Goal: Obtain resource: Download file/media

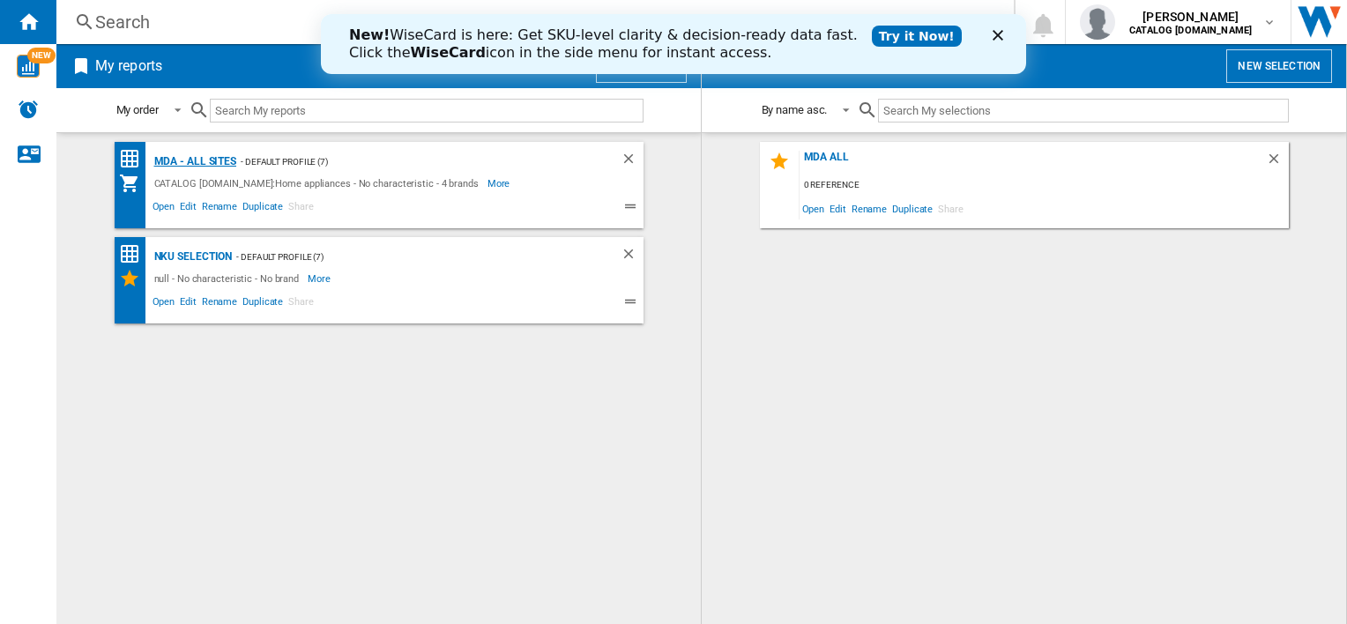
click at [173, 163] on div "MDA - All sites" at bounding box center [193, 162] width 87 height 22
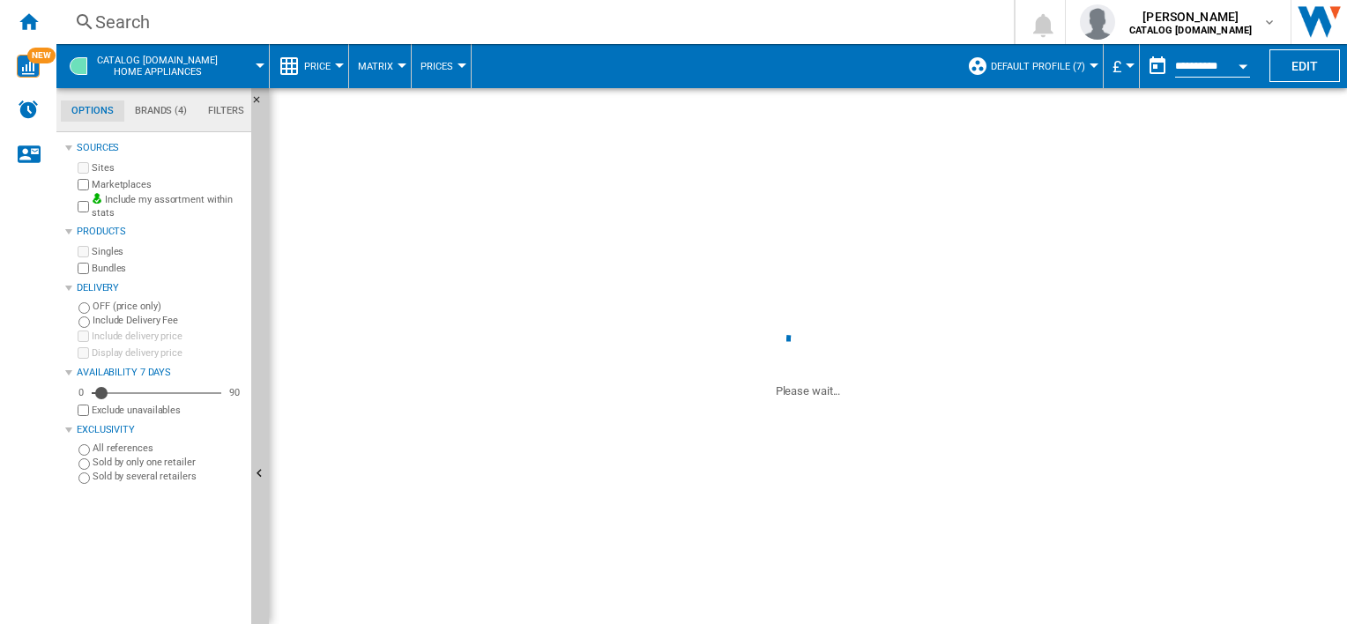
click at [1063, 66] on span "Default profile (7)" at bounding box center [1038, 66] width 94 height 11
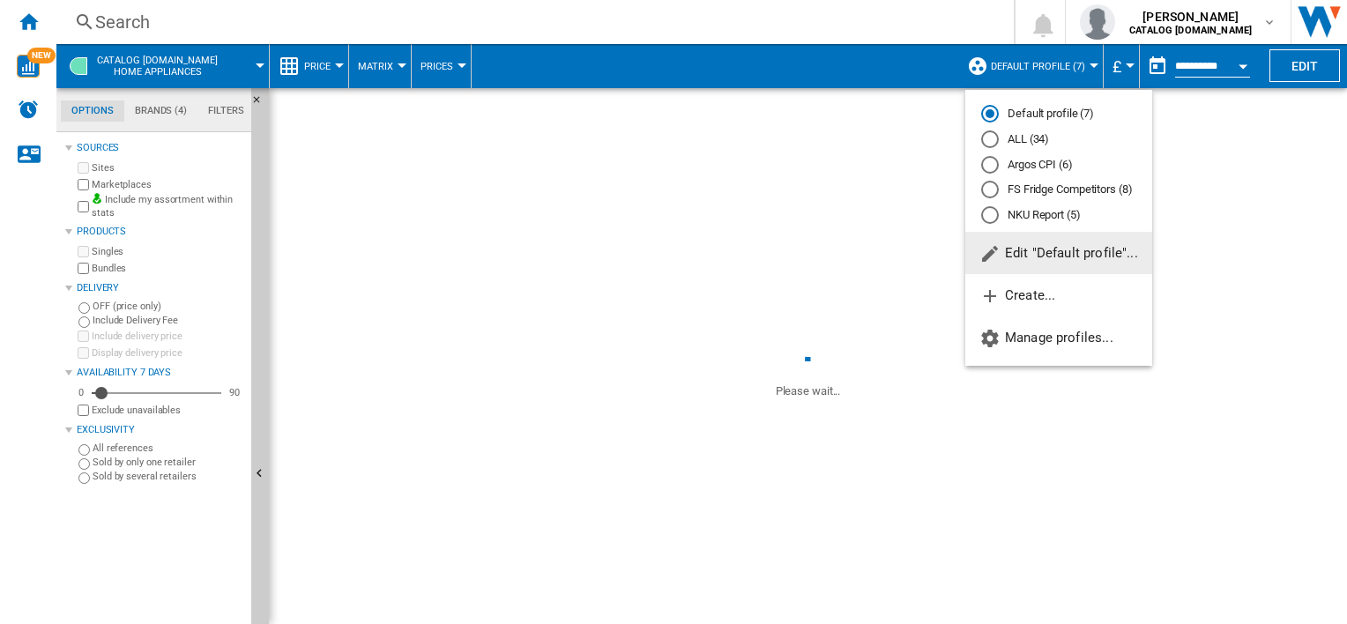
click at [1026, 136] on md-radio-button "ALL (34)" at bounding box center [1058, 139] width 155 height 17
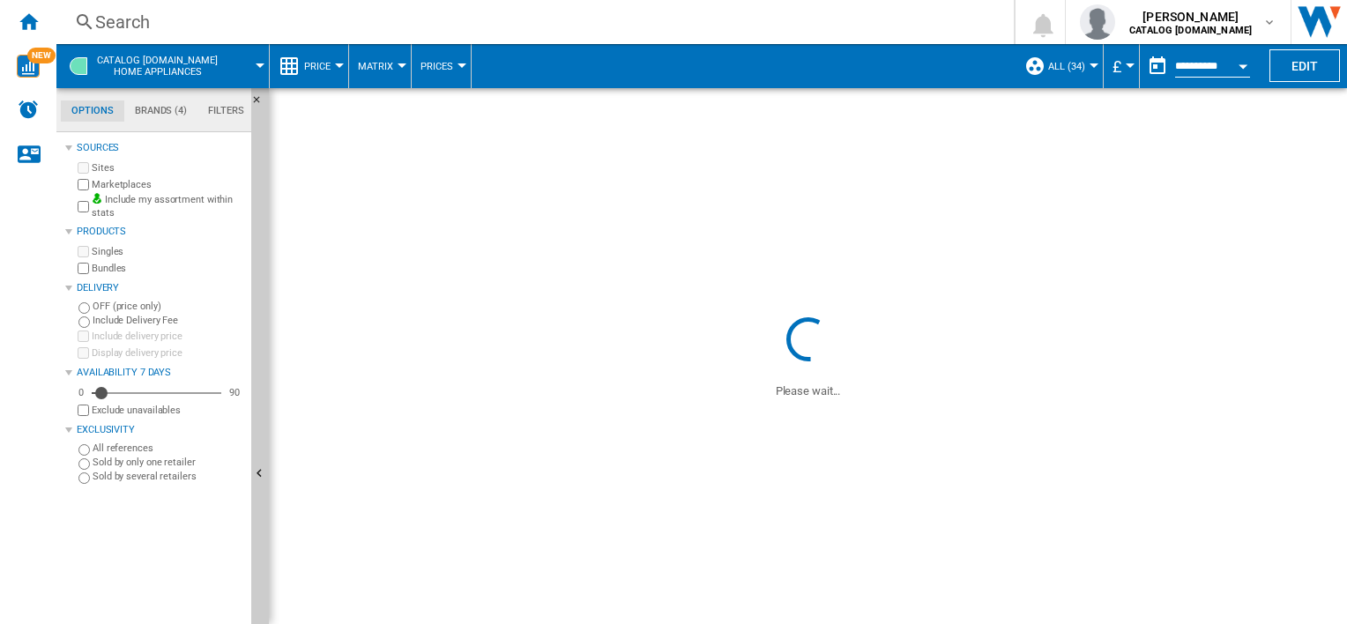
click at [1089, 65] on div at bounding box center [1093, 65] width 9 height 4
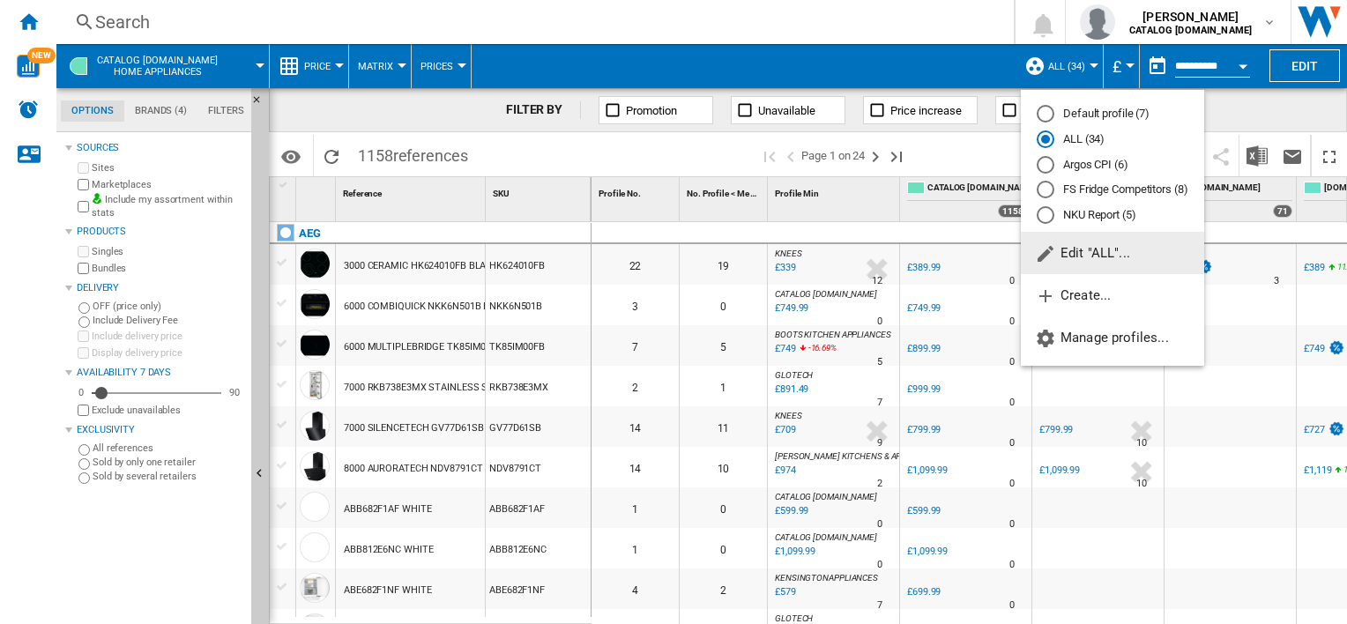
click at [1096, 264] on button "Edit "ALL"..." at bounding box center [1111, 253] width 183 height 42
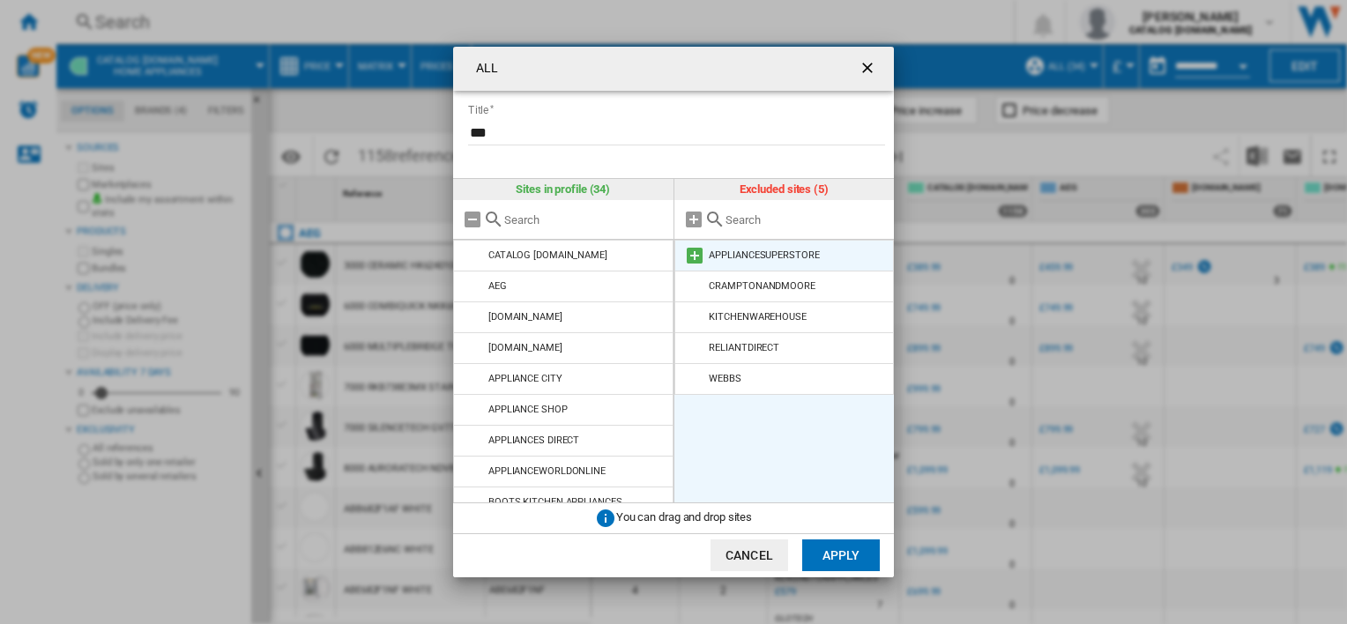
click at [694, 254] on md-icon at bounding box center [694, 255] width 21 height 21
click at [697, 257] on md-icon at bounding box center [694, 255] width 21 height 21
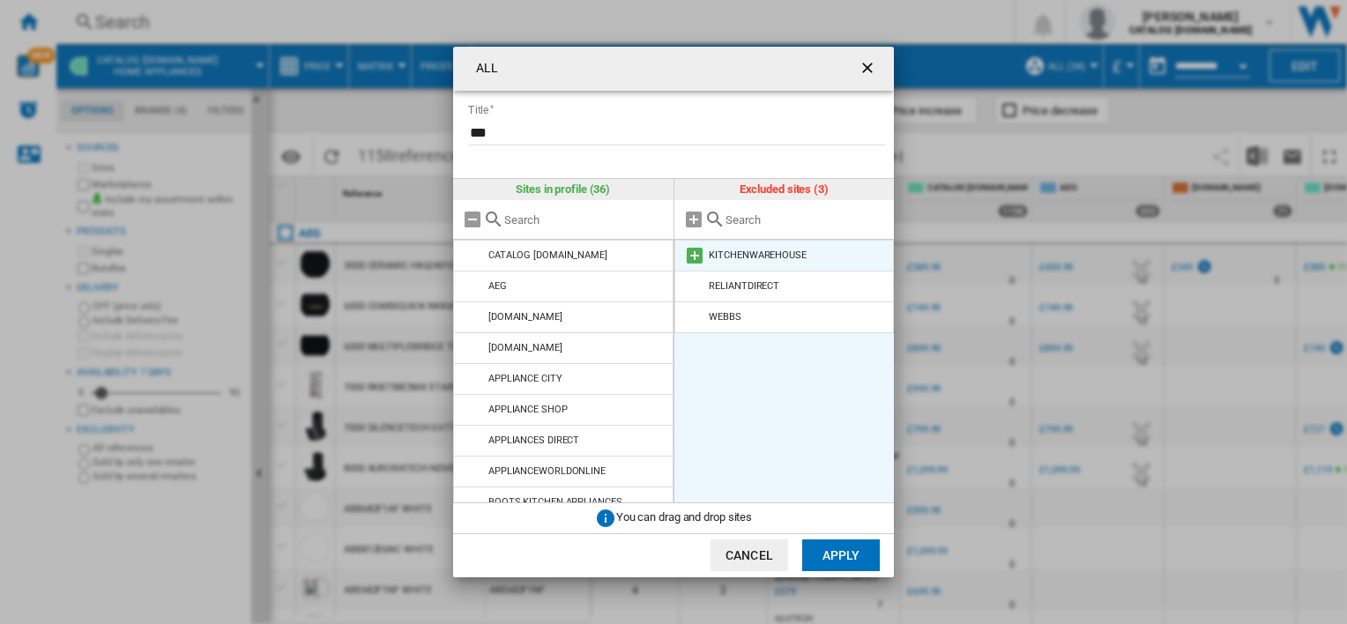
click at [697, 256] on md-icon at bounding box center [694, 255] width 21 height 21
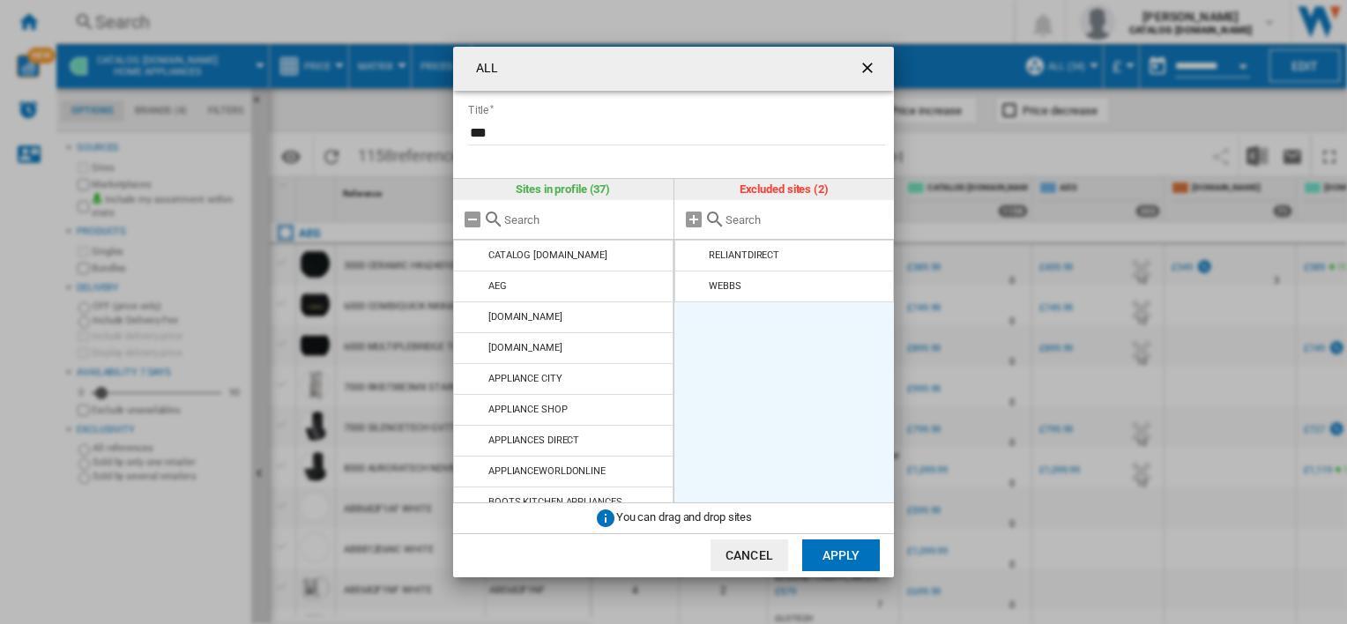
click at [697, 256] on md-icon at bounding box center [694, 255] width 21 height 21
click at [694, 262] on md-icon at bounding box center [694, 255] width 21 height 21
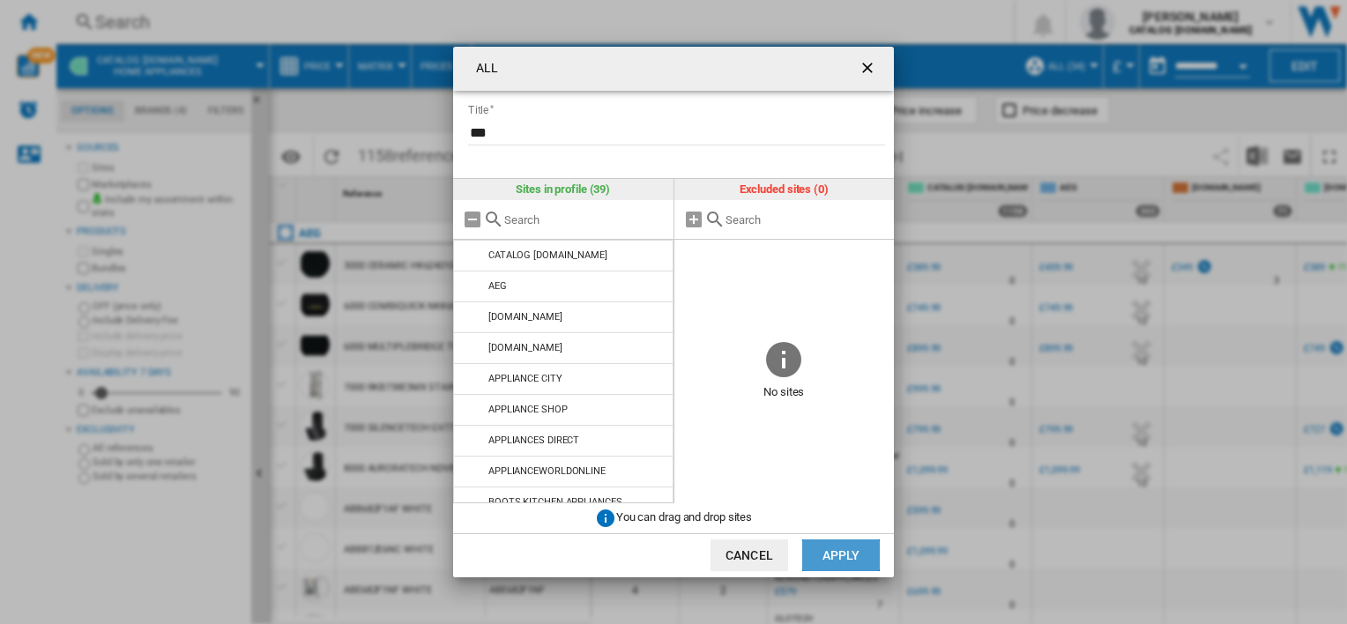
click at [853, 552] on button "Apply" at bounding box center [841, 555] width 78 height 32
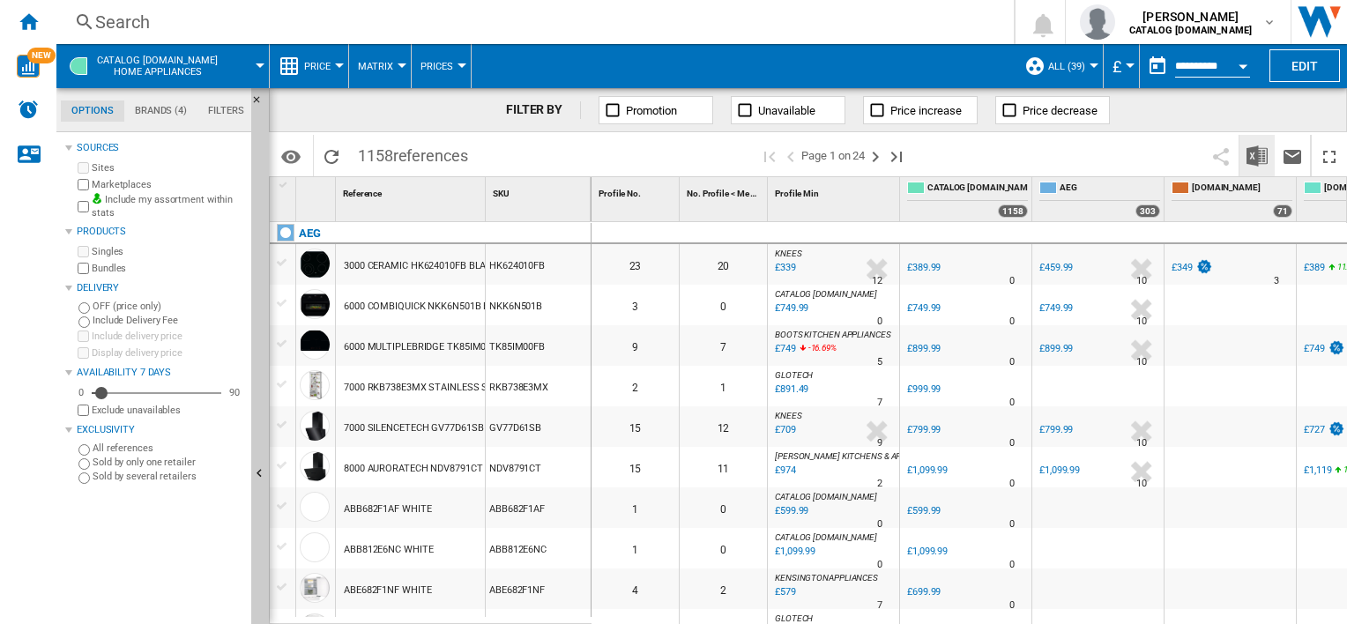
click at [1253, 149] on img "Download in Excel" at bounding box center [1256, 155] width 21 height 21
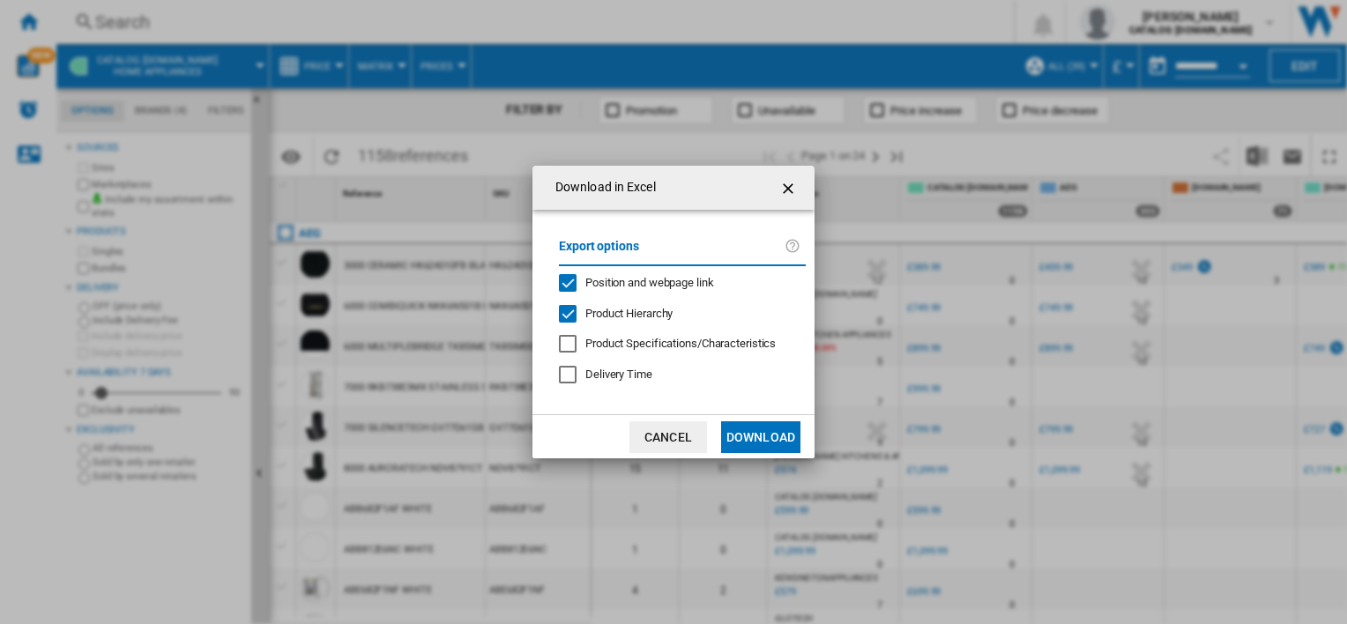
click at [774, 442] on button "Download" at bounding box center [760, 437] width 79 height 32
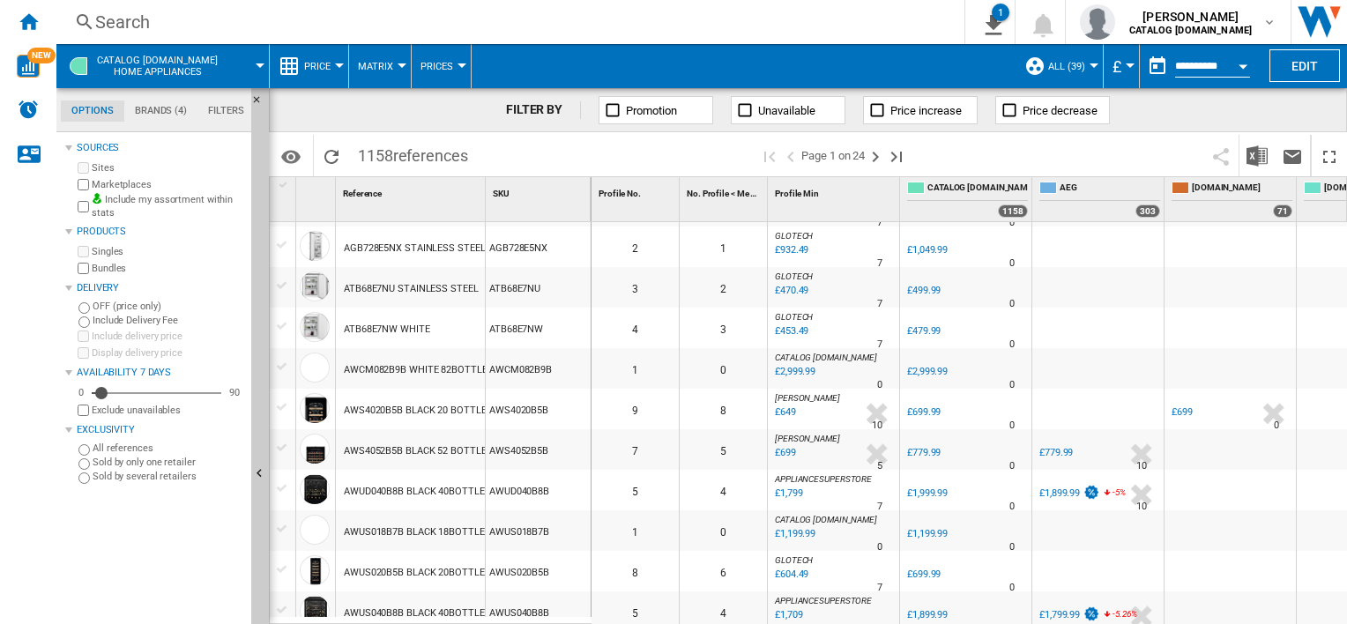
scroll to position [555, 0]
